Goal: Find contact information

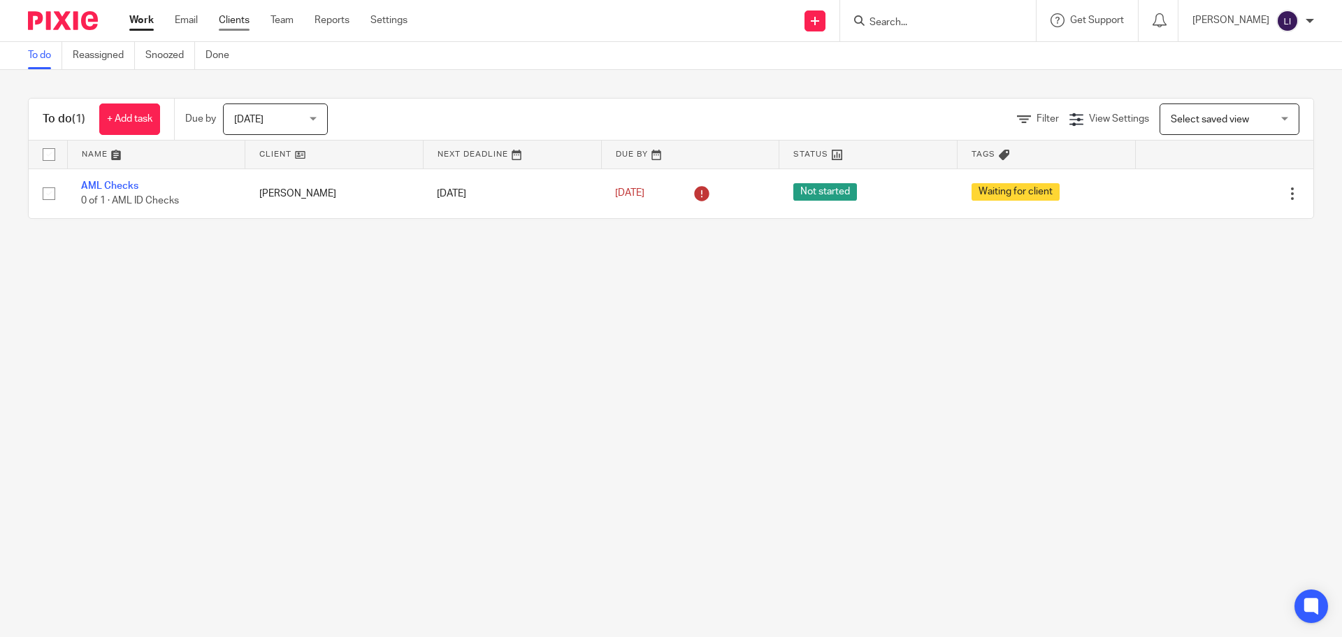
click at [230, 19] on link "Clients" at bounding box center [234, 20] width 31 height 14
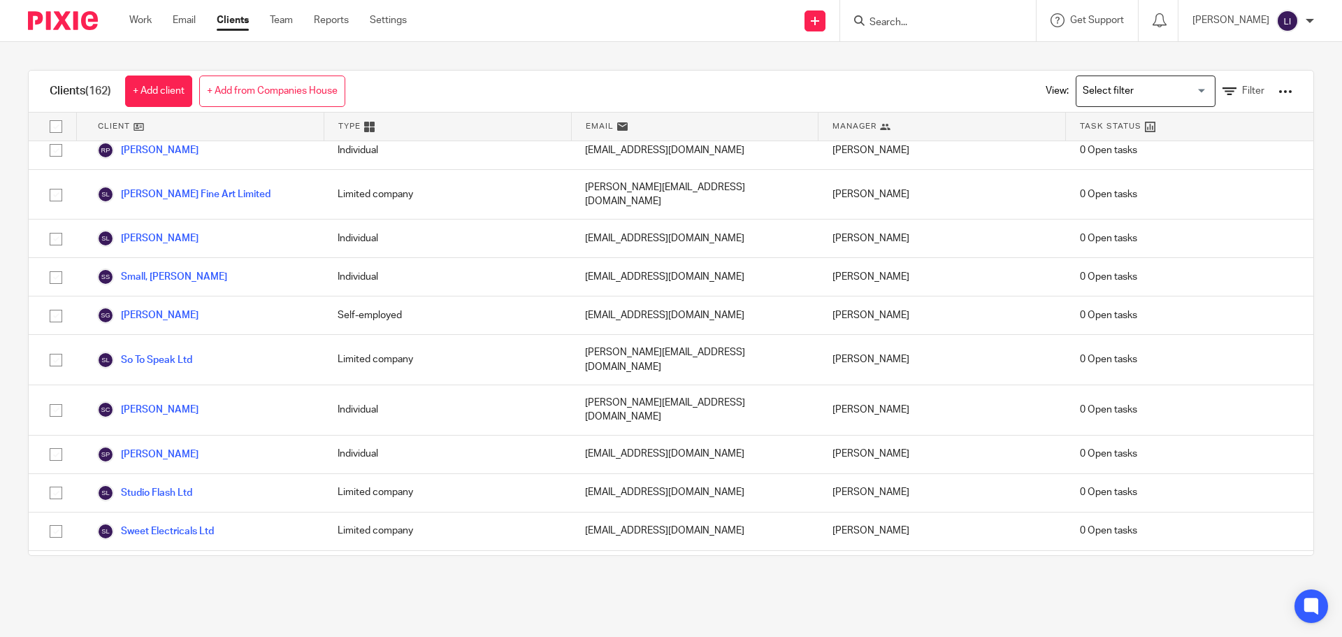
scroll to position [5403, 0]
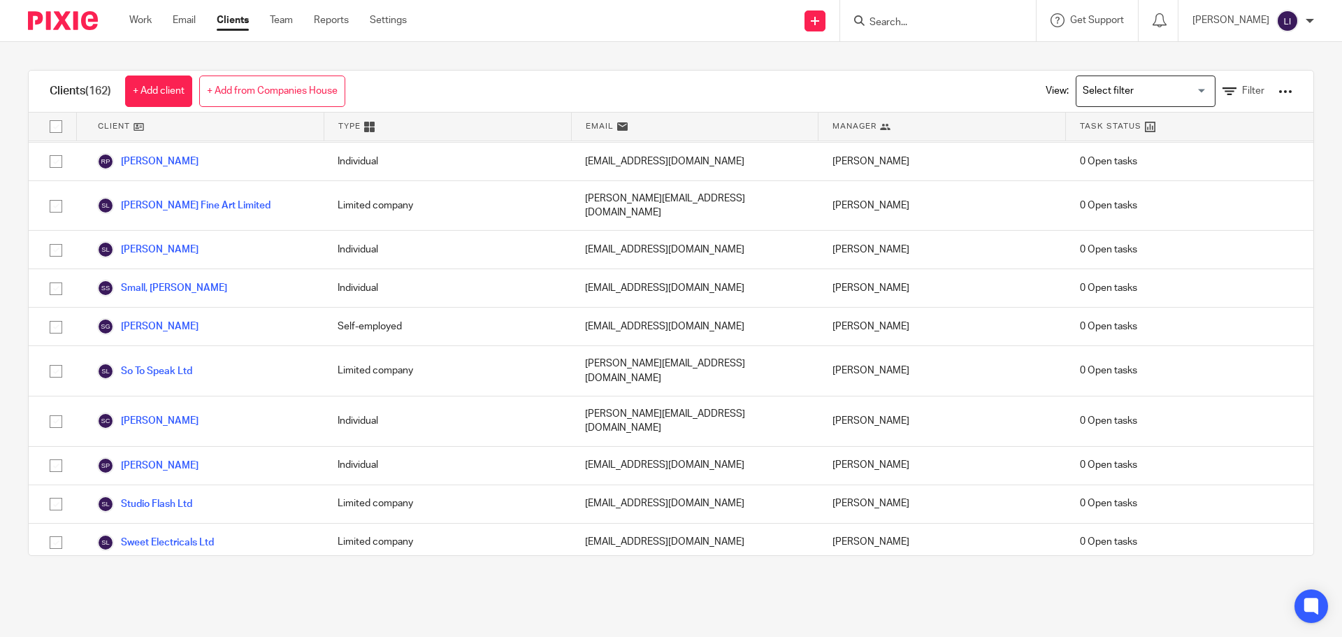
click at [154, 616] on link "Tende Limited" at bounding box center [139, 624] width 85 height 17
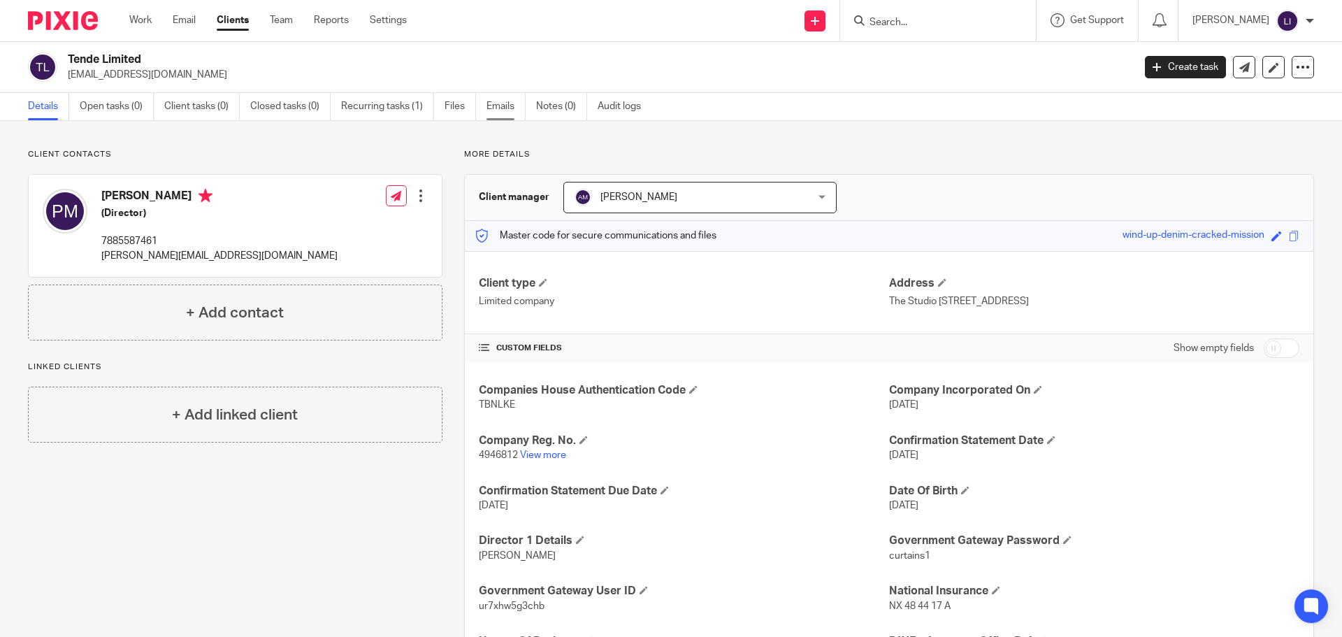
click at [502, 105] on link "Emails" at bounding box center [505, 106] width 39 height 27
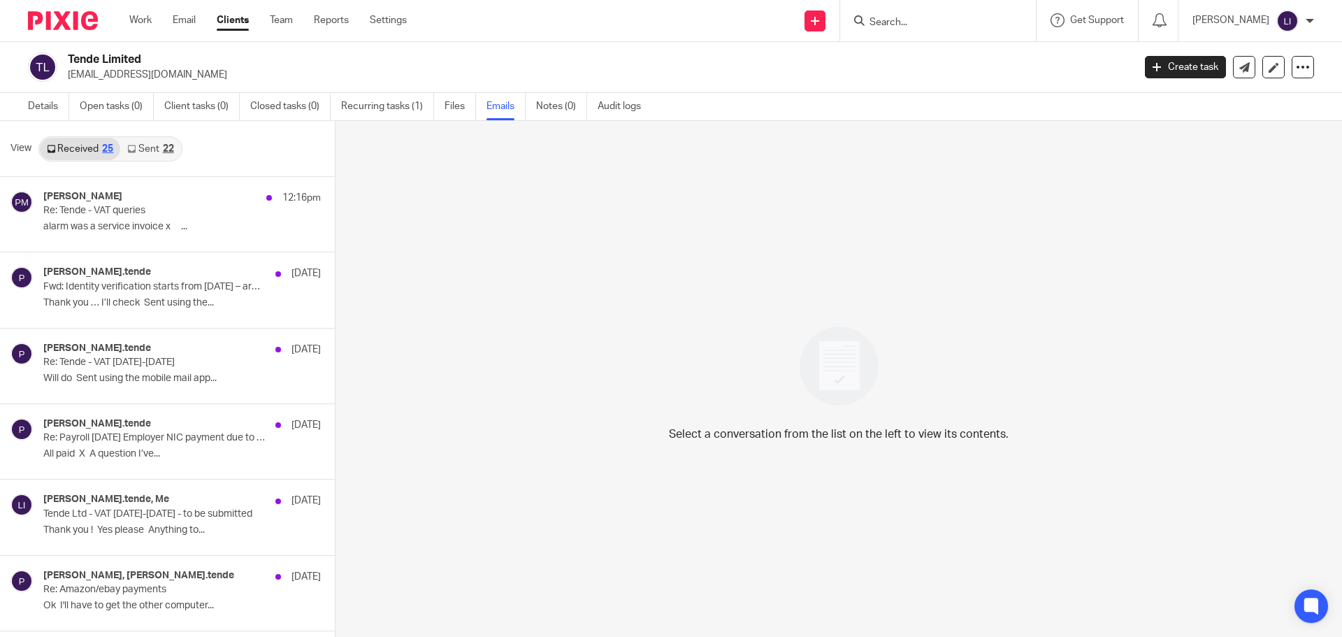
click at [143, 152] on link "Sent 22" at bounding box center [150, 149] width 60 height 22
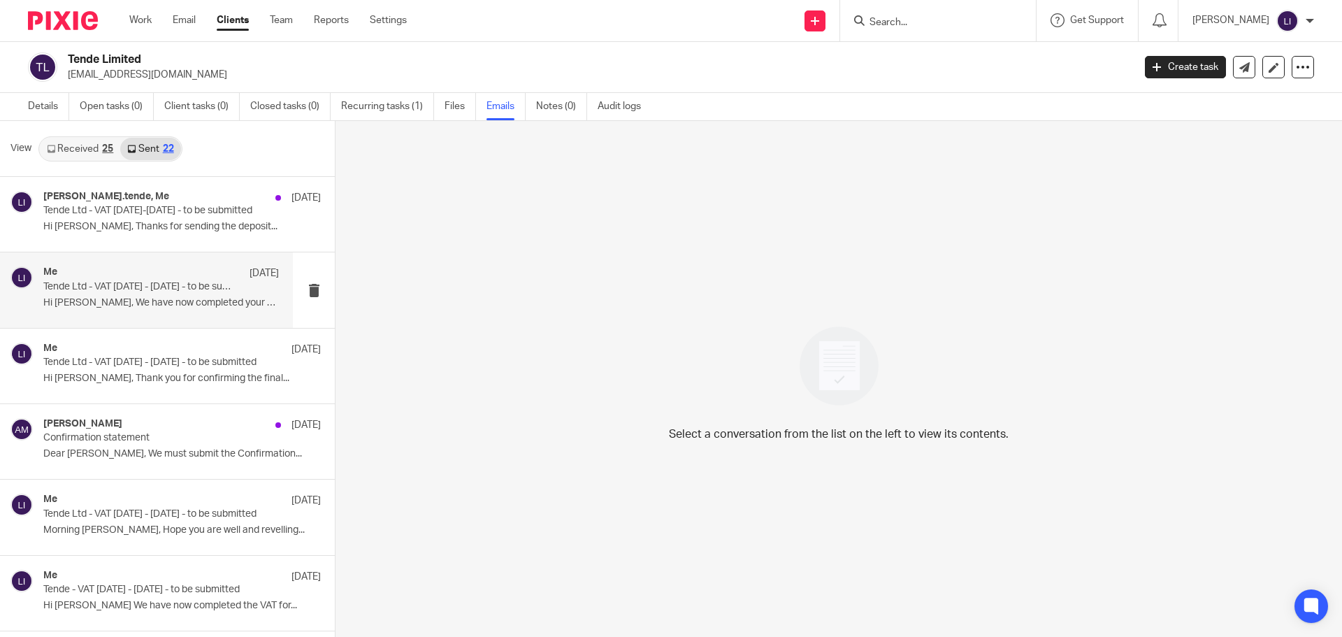
scroll to position [2, 0]
click at [115, 293] on div "Me [DATE] Tende Ltd - VAT [DATE] - [DATE] - to be submitted Hi [PERSON_NAME], W…" at bounding box center [160, 287] width 235 height 47
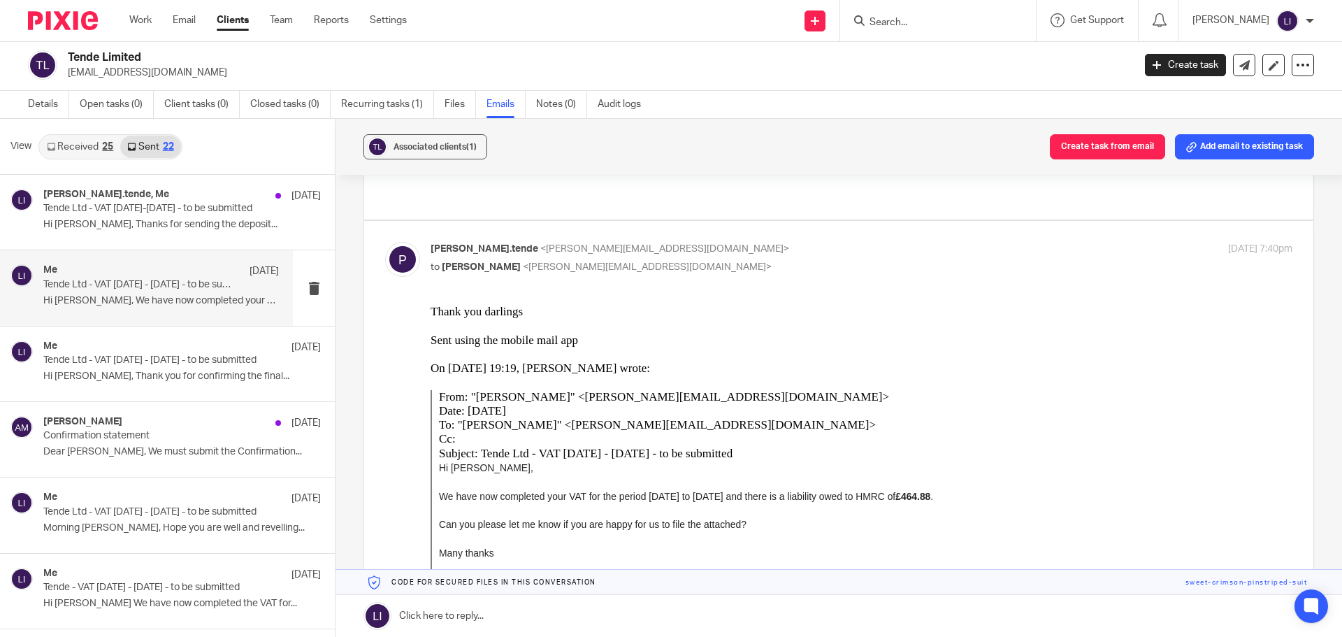
scroll to position [0, 0]
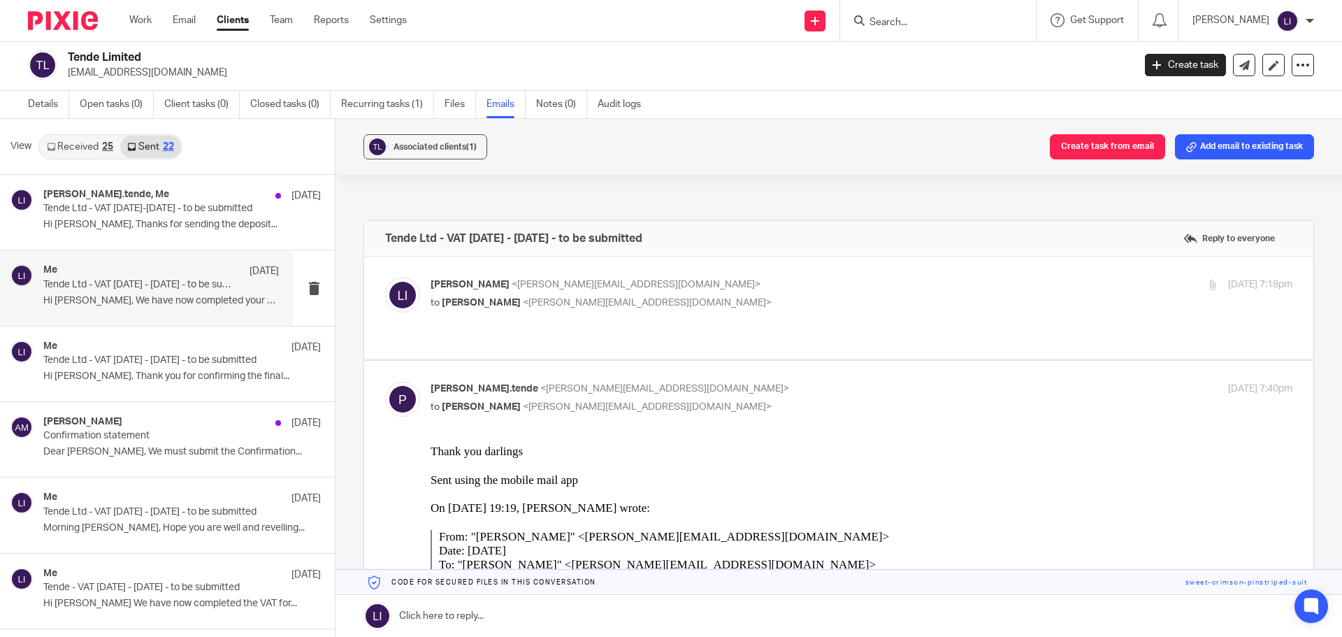
click at [611, 299] on span "<[PERSON_NAME][EMAIL_ADDRESS][DOMAIN_NAME]>" at bounding box center [647, 303] width 249 height 10
checkbox input "true"
